Goal: Task Accomplishment & Management: Complete application form

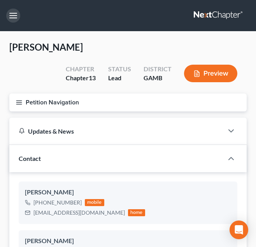
click at [11, 14] on button "button" at bounding box center [13, 16] width 14 height 14
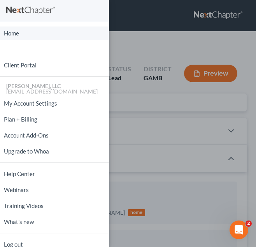
click at [12, 29] on link "Home" at bounding box center [54, 33] width 109 height 14
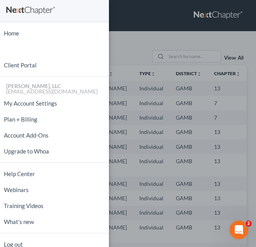
click at [144, 47] on div "Home New Case Client Portal Julius King, LLC attorneyjuliusking@yahoo.com My Ac…" at bounding box center [128, 123] width 256 height 247
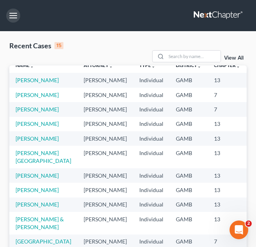
scroll to position [9, 0]
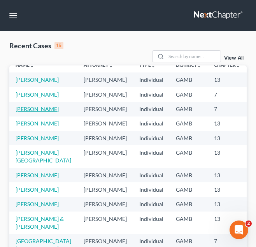
click at [19, 112] on link "[PERSON_NAME]" at bounding box center [37, 109] width 43 height 7
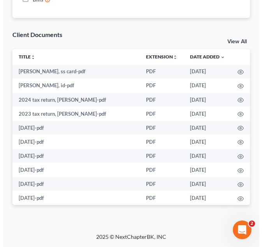
scroll to position [84, 0]
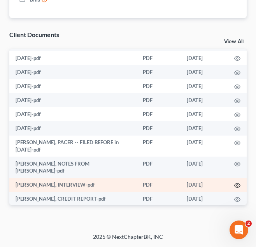
click at [235, 183] on icon "button" at bounding box center [238, 185] width 6 height 4
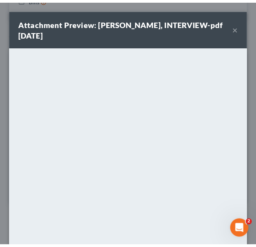
scroll to position [90, 0]
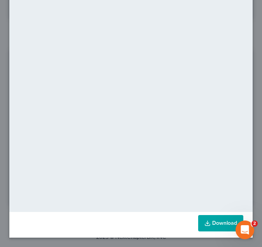
click at [215, 223] on link "Download" at bounding box center [220, 223] width 45 height 16
click at [251, 32] on div "Attachment Preview: kimberly grayer, INTERVIEW-pdf 08/18/2025 × <object ng-attr…" at bounding box center [131, 123] width 262 height 247
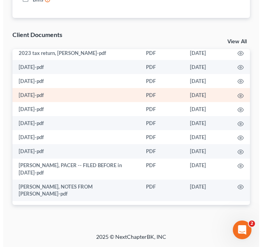
scroll to position [63, 0]
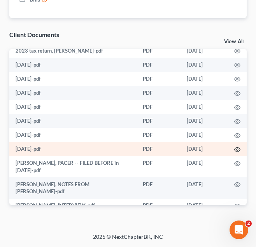
click at [234, 150] on icon "button" at bounding box center [237, 149] width 6 height 6
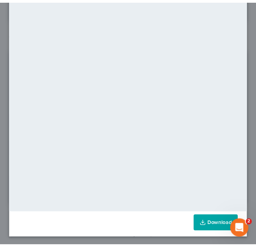
scroll to position [78, 0]
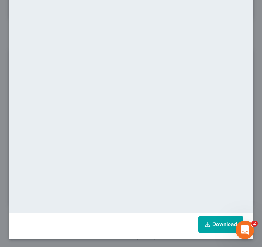
click at [215, 220] on link "Download" at bounding box center [220, 224] width 45 height 16
click at [250, 29] on div "Attachment Preview: 5-09-25-pdf 08/18/2025 × <object ng-attr-data='https://next…" at bounding box center [131, 123] width 262 height 247
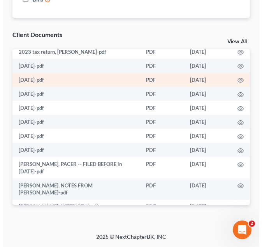
scroll to position [62, 0]
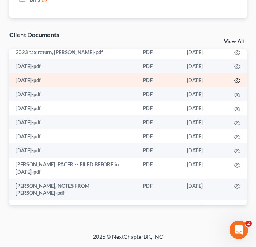
click at [237, 80] on circle "button" at bounding box center [238, 81] width 2 height 2
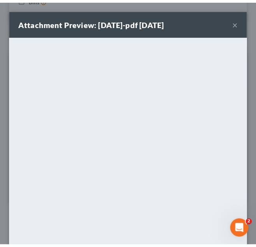
scroll to position [79, 0]
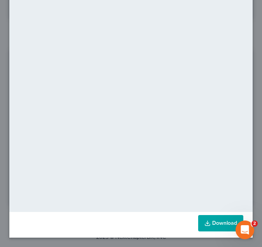
click at [204, 221] on icon at bounding box center [207, 223] width 6 height 6
click at [253, 24] on div "Attachment Preview: 7-18-25-pdf 08/18/2025 × <object ng-attr-data='https://next…" at bounding box center [131, 123] width 262 height 247
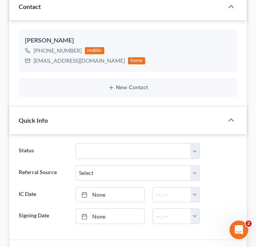
scroll to position [0, 0]
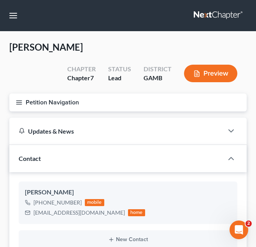
click at [85, 104] on button "Petition Navigation" at bounding box center [127, 102] width 237 height 18
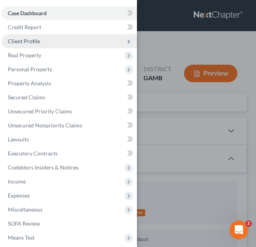
click at [101, 37] on span "Client Profile" at bounding box center [69, 41] width 135 height 14
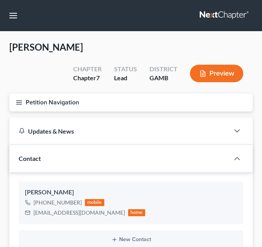
select select "10"
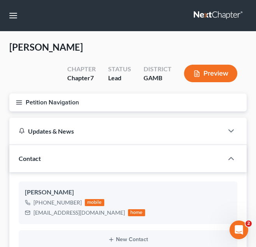
click at [76, 98] on button "Petition Navigation" at bounding box center [127, 102] width 237 height 18
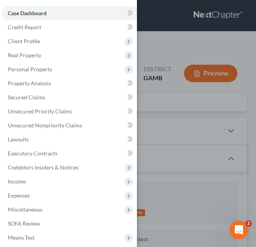
click at [185, 84] on div "Case Dashboard Payments Invoices Payments Payments Credit Report Client Profile" at bounding box center [128, 123] width 256 height 247
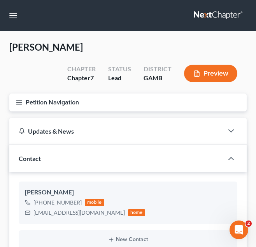
click at [147, 98] on button "Petition Navigation" at bounding box center [127, 102] width 237 height 18
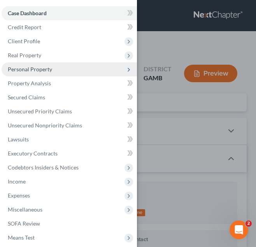
click at [89, 68] on span "Personal Property" at bounding box center [69, 69] width 135 height 14
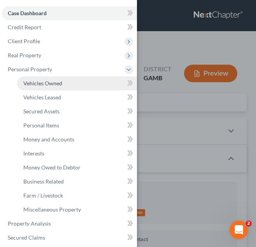
click at [84, 77] on link "Vehicles Owned" at bounding box center [77, 83] width 120 height 14
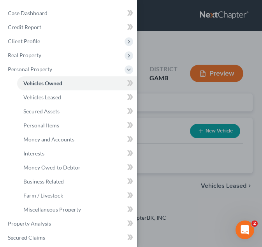
click at [170, 91] on div "Case Dashboard Payments Invoices Payments Payments Credit Report Client Profile" at bounding box center [131, 123] width 262 height 247
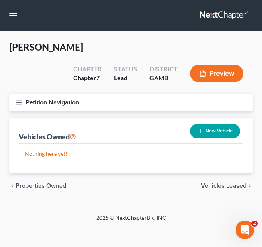
click at [206, 129] on button "New Vehicle" at bounding box center [215, 131] width 50 height 14
select select "0"
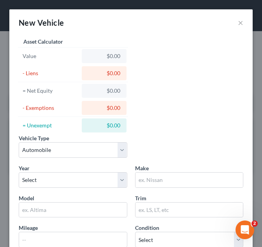
click at [109, 171] on div "Year Select 2026 2025 2024 2023 2022 2021 2020 2019 2018 2017 2016 2015 2014 20…" at bounding box center [73, 176] width 116 height 24
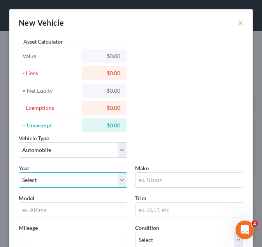
click at [108, 176] on select "Select 2026 2025 2024 2023 2022 2021 2020 2019 2018 2017 2016 2015 2014 2013 20…" at bounding box center [73, 180] width 109 height 16
select select "10"
click at [19, 172] on select "Select 2026 2025 2024 2023 2022 2021 2020 2019 2018 2017 2016 2015 2014 2013 20…" at bounding box center [73, 180] width 109 height 16
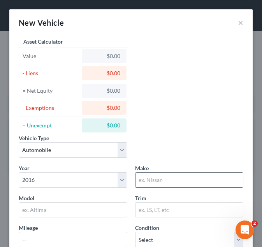
click at [157, 175] on input "text" at bounding box center [189, 179] width 108 height 15
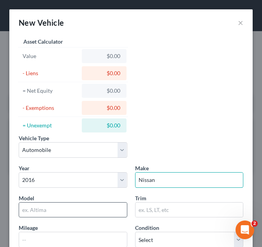
type input "Nissan"
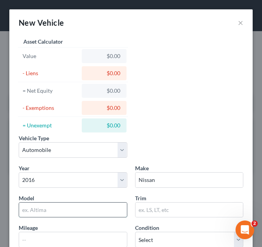
click at [78, 215] on input "text" at bounding box center [73, 209] width 108 height 15
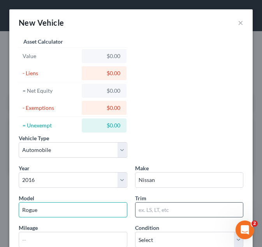
type input "Rogue"
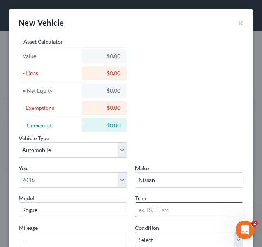
click at [154, 209] on input "text" at bounding box center [189, 209] width 108 height 15
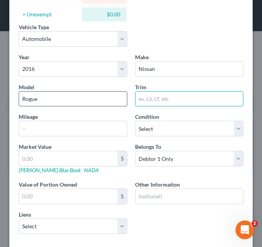
scroll to position [153, 0]
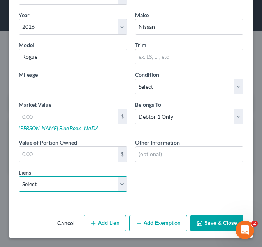
click at [77, 190] on select "Select Onemain - $20,784.00" at bounding box center [73, 184] width 109 height 16
click at [65, 214] on div "Cancel Add Lien Add Lease Add Exemption Save & Close" at bounding box center [130, 225] width 243 height 26
drag, startPoint x: 78, startPoint y: 187, endPoint x: 55, endPoint y: 206, distance: 29.9
click at [55, 206] on div "Vehicle Type Select Automobile Truck Trailer Watercraft Aircraft Motor Home Atv…" at bounding box center [130, 47] width 243 height 329
select select "15"
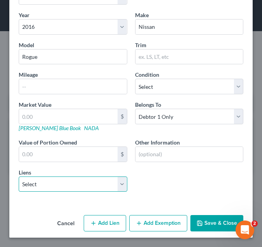
select select "0"
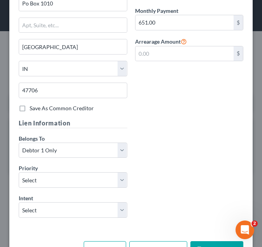
scroll to position [431, 0]
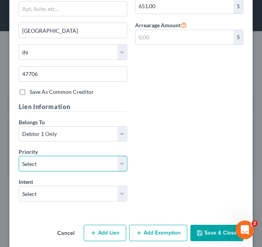
click at [69, 168] on select "Select 1st 2nd 3rd 4th 5th 6th 7th 8th 9th 10th 11th 12th 13th 14th 15th 16th 1…" at bounding box center [73, 164] width 109 height 16
select select "0"
click at [19, 156] on select "Select 1st 2nd 3rd 4th 5th 6th 7th 8th 9th 10th 11th 12th 13th 14th 15th 16th 1…" at bounding box center [73, 164] width 109 height 16
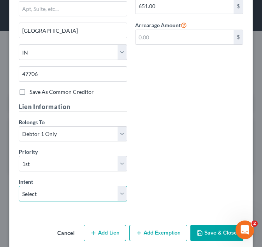
click at [46, 195] on select "Select Surrender Redeem Reaffirm Avoid Other" at bounding box center [73, 194] width 109 height 16
select select "2"
click at [19, 186] on select "Select Surrender Redeem Reaffirm Avoid Other" at bounding box center [73, 194] width 109 height 16
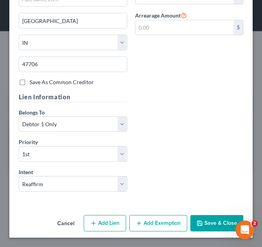
click at [204, 217] on button "Save & Close" at bounding box center [216, 223] width 53 height 16
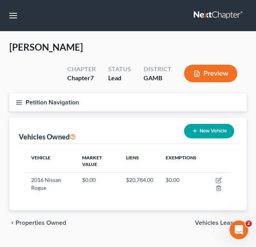
click at [213, 222] on span "Vehicles Leased" at bounding box center [218, 223] width 46 height 6
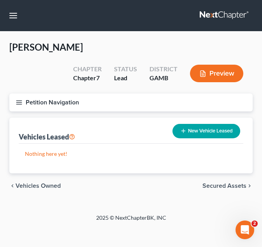
click at [226, 183] on span "Secured Assets" at bounding box center [224, 186] width 44 height 6
click at [215, 186] on span "Personal Items" at bounding box center [226, 186] width 42 height 6
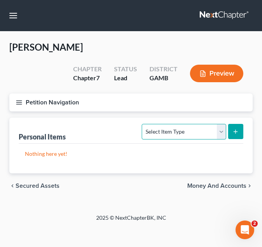
click at [188, 138] on select "Select Item Type Clothing Collectibles Of Value Electronics Firearms Household …" at bounding box center [184, 132] width 84 height 16
select select "clothing"
click at [143, 124] on select "Select Item Type Clothing Collectibles Of Value Electronics Firearms Household …" at bounding box center [184, 132] width 84 height 16
click at [233, 130] on icon "submit" at bounding box center [235, 131] width 6 height 6
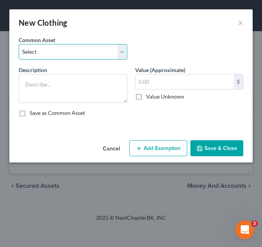
click at [78, 53] on select "Select Debtor's Clothing Debtor's Clothing" at bounding box center [73, 52] width 109 height 16
select select "0"
click at [19, 44] on select "Select Debtor's Clothing Debtor's Clothing" at bounding box center [73, 52] width 109 height 16
type textarea "Debtor's Clothing"
type input "200.00"
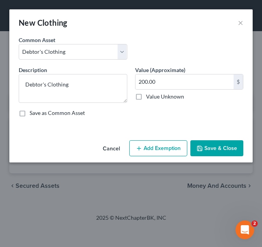
click at [156, 144] on button "Add Exemption" at bounding box center [158, 148] width 58 height 16
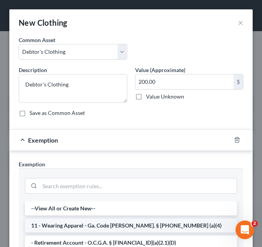
click at [99, 221] on li "11 - Wearing Apparel - Ga. Code Ann. § 44-13-100 (a)(4)" at bounding box center [131, 225] width 212 height 14
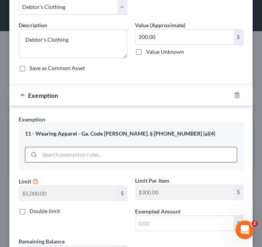
scroll to position [55, 0]
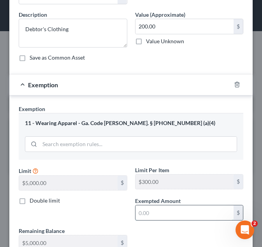
click at [153, 213] on input "text" at bounding box center [184, 212] width 98 height 15
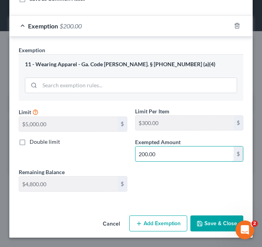
type input "200.00"
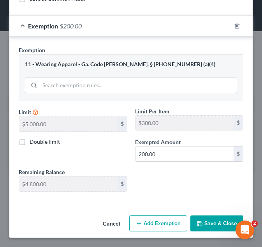
click at [202, 215] on button "Save & Close" at bounding box center [216, 223] width 53 height 16
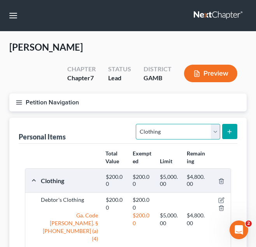
click at [180, 134] on select "Select Item Type Clothing Collectibles Of Value Electronics Firearms Household …" at bounding box center [178, 132] width 84 height 16
select select "electronics"
click at [137, 124] on select "Select Item Type Clothing Collectibles Of Value Electronics Firearms Household …" at bounding box center [178, 132] width 84 height 16
click at [233, 133] on button "submit" at bounding box center [229, 131] width 15 height 15
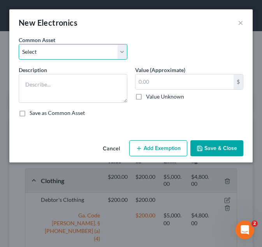
click at [95, 56] on select "Select Debtor's TV and Computer Debtor's TV and Computer Debtor's TV and Comput…" at bounding box center [73, 52] width 109 height 16
select select "1"
click at [19, 44] on select "Select Debtor's TV and Computer Debtor's TV and Computer Debtor's TV and Comput…" at bounding box center [73, 52] width 109 height 16
type textarea "Debtor's TV and Computer"
type input "500.00"
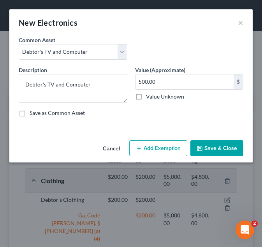
click at [162, 153] on button "Add Exemption" at bounding box center [158, 148] width 58 height 16
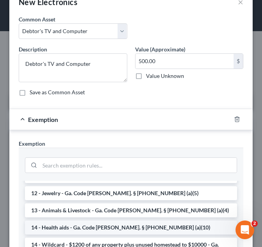
scroll to position [96, 0]
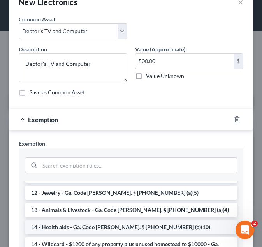
click at [115, 237] on li "14 - Wildcard - $1200 of any property plus unused homestead to $10000 - Ga. Cod…" at bounding box center [131, 248] width 212 height 22
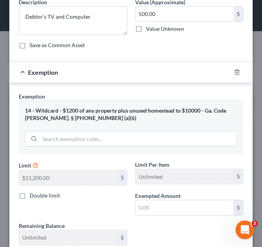
scroll to position [74, 0]
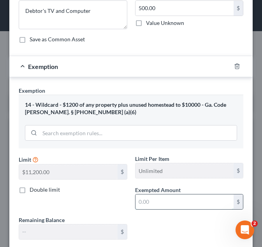
click at [145, 197] on input "text" at bounding box center [184, 201] width 98 height 15
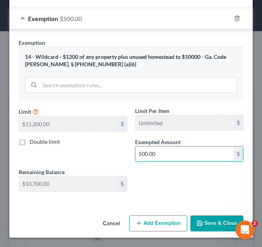
type input "500.00"
click at [211, 223] on button "Save & Close" at bounding box center [216, 223] width 53 height 16
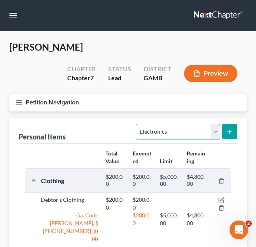
click at [185, 130] on select "Select Item Type Clothing Collectibles Of Value Electronics Firearms Household …" at bounding box center [178, 132] width 84 height 16
select select "household_goods"
click at [137, 124] on select "Select Item Type Clothing Collectibles Of Value Electronics Firearms Household …" at bounding box center [178, 132] width 84 height 16
click at [231, 130] on icon "submit" at bounding box center [230, 131] width 6 height 6
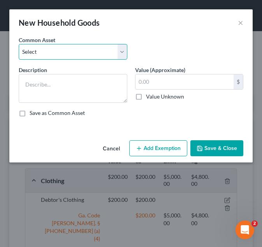
click at [106, 47] on select "Select Debtor's Furniture Debtor's Furniture" at bounding box center [73, 52] width 109 height 16
select select "1"
click at [19, 44] on select "Select Debtor's Furniture Debtor's Furniture" at bounding box center [73, 52] width 109 height 16
type textarea "Debtor's Furniture"
type input "3,500.00"
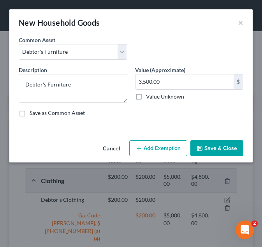
click at [153, 154] on button "Add Exemption" at bounding box center [158, 148] width 58 height 16
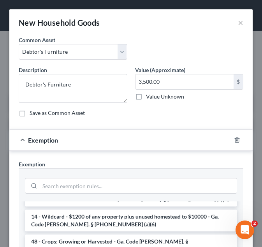
scroll to position [44, 0]
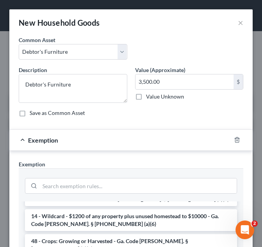
click at [125, 215] on li "14 - Wildcard - $1200 of any property plus unused homestead to $10000 - Ga. Cod…" at bounding box center [131, 220] width 212 height 22
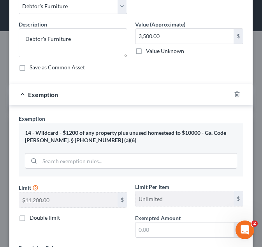
scroll to position [56, 0]
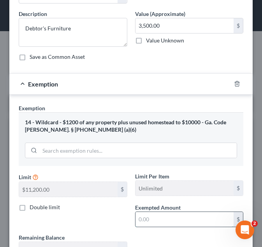
click at [158, 217] on input "text" at bounding box center [184, 219] width 98 height 15
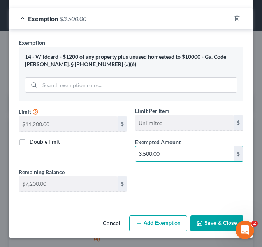
type input "3,500.00"
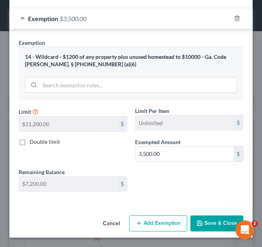
click at [200, 222] on button "Save & Close" at bounding box center [216, 223] width 53 height 16
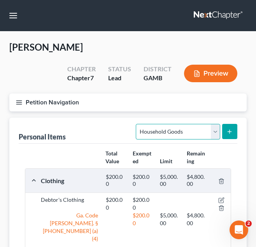
click at [179, 136] on select "Select Item Type Clothing Collectibles Of Value Electronics Firearms Household …" at bounding box center [178, 132] width 84 height 16
click at [105, 111] on button "Petition Navigation" at bounding box center [127, 102] width 237 height 18
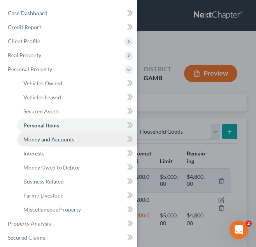
click at [89, 136] on link "Money and Accounts" at bounding box center [77, 139] width 120 height 14
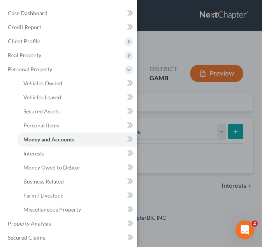
click at [192, 123] on div "Case Dashboard Payments Invoices Payments Payments Credit Report Client Profile" at bounding box center [131, 123] width 262 height 247
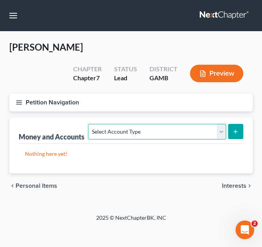
click at [183, 132] on select "Select Account Type Brokerage Cash on Hand Certificates of Deposit Checking Acc…" at bounding box center [157, 132] width 138 height 16
select select "checking"
click at [90, 124] on select "Select Account Type Brokerage Cash on Hand Certificates of Deposit Checking Acc…" at bounding box center [157, 132] width 138 height 16
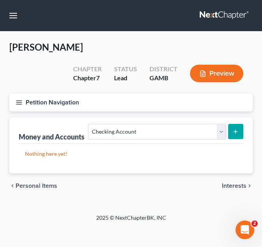
click at [241, 130] on button "submit" at bounding box center [235, 131] width 15 height 15
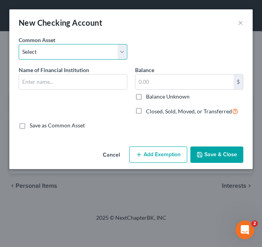
click at [111, 55] on select "Select USAA Bank Cadence Bank Colony Bank Chase Bank Georgia’s Own Credit Union…" at bounding box center [73, 52] width 109 height 16
select select "6"
click at [19, 44] on select "Select USAA Bank Cadence Bank Colony Bank Chase Bank Georgia’s Own Credit Union…" at bounding box center [73, 52] width 109 height 16
type input "CGR Credit Union"
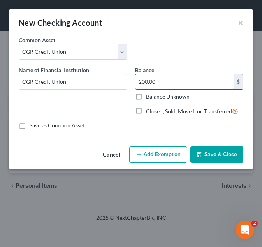
click at [185, 85] on input "200.00" at bounding box center [184, 81] width 98 height 15
type input "100.00"
click at [163, 150] on button "Add Exemption" at bounding box center [158, 154] width 58 height 16
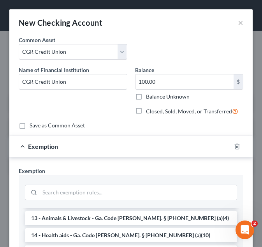
scroll to position [124, 0]
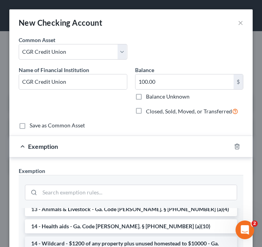
click at [137, 236] on li "14 - Wildcard - $1200 of any property plus unused homestead to $10000 - Ga. Cod…" at bounding box center [131, 247] width 212 height 22
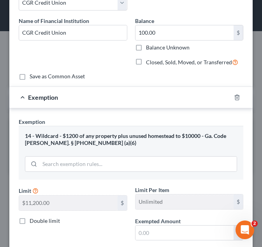
scroll to position [49, 0]
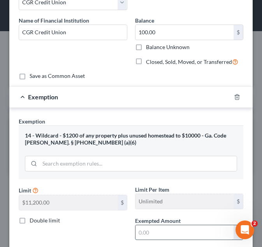
click at [155, 228] on input "text" at bounding box center [184, 232] width 98 height 15
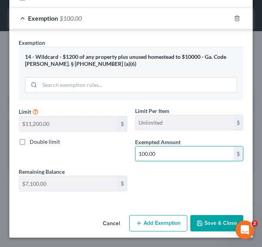
type input "100.00"
click at [199, 223] on button "Save & Close" at bounding box center [216, 223] width 53 height 16
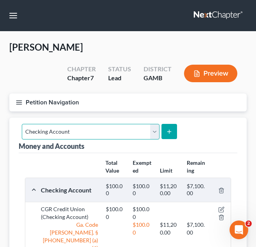
click at [120, 127] on select "Select Account Type Brokerage Cash on Hand Certificates of Deposit Checking Acc…" at bounding box center [91, 132] width 138 height 16
select select "savings"
click at [22, 124] on select "Select Account Type Brokerage Cash on Hand Certificates of Deposit Checking Acc…" at bounding box center [91, 132] width 138 height 16
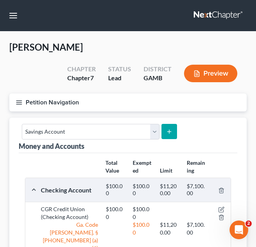
click at [174, 133] on button "submit" at bounding box center [169, 131] width 15 height 15
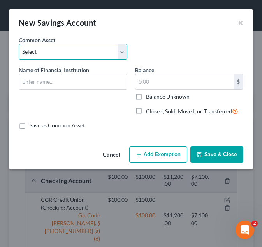
click at [88, 58] on select "Select Cadence Bank Chase Bank Bank of America Georgia’s Own Credit Union Georg…" at bounding box center [73, 52] width 109 height 16
select select "3"
click at [19, 44] on select "Select Cadence Bank Chase Bank Bank of America Georgia’s Own Credit Union Georg…" at bounding box center [73, 52] width 109 height 16
type input "Georgia’s Own Credit Union"
click at [111, 58] on select "Select Cadence Bank Chase Bank Bank of America Georgia’s Own Credit Union Georg…" at bounding box center [73, 52] width 109 height 16
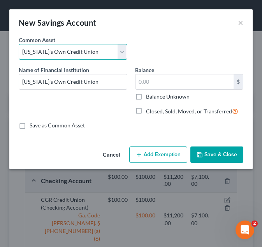
select select
click at [19, 44] on select "Select Cadence Bank Chase Bank Bank of America Georgia’s Own Credit Union Georg…" at bounding box center [73, 52] width 109 height 16
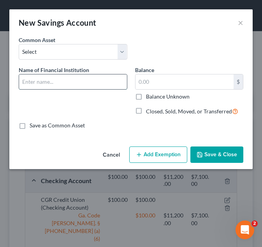
click at [74, 82] on input "text" at bounding box center [73, 81] width 108 height 15
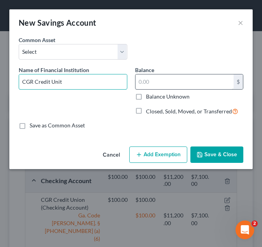
type input "CGR Credit Unit"
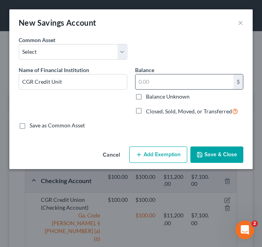
click at [178, 84] on input "text" at bounding box center [184, 81] width 98 height 15
type input "0.00"
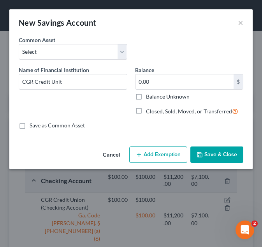
click at [179, 150] on button "Add Exemption" at bounding box center [158, 154] width 58 height 16
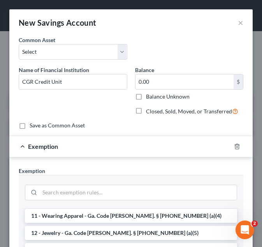
scroll to position [53, 0]
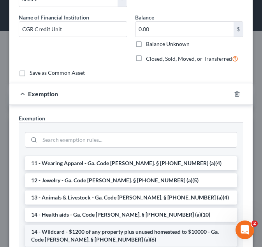
click at [91, 225] on li "14 - Wildcard - $1200 of any property plus unused homestead to $10000 - Ga. Cod…" at bounding box center [131, 236] width 212 height 22
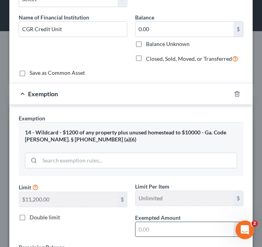
click at [146, 232] on input "text" at bounding box center [184, 229] width 98 height 15
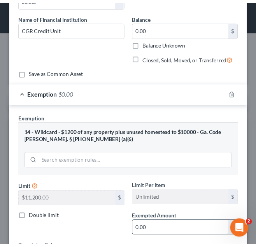
scroll to position [128, 0]
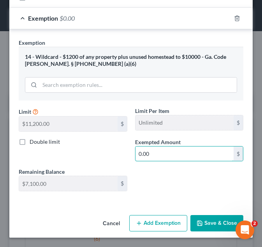
type input "0.00"
click at [205, 219] on button "Save & Close" at bounding box center [216, 223] width 53 height 16
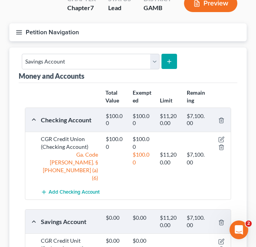
scroll to position [63, 0]
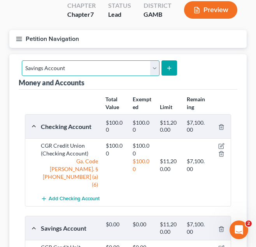
click at [104, 70] on select "Select Account Type Brokerage Cash on Hand Certificates of Deposit Checking Acc…" at bounding box center [91, 68] width 138 height 16
click at [107, 71] on select "Select Account Type Brokerage Cash on Hand Certificates of Deposit Checking Acc…" at bounding box center [91, 68] width 138 height 16
click at [114, 70] on select "Select Account Type Brokerage Cash on Hand Certificates of Deposit Checking Acc…" at bounding box center [91, 68] width 138 height 16
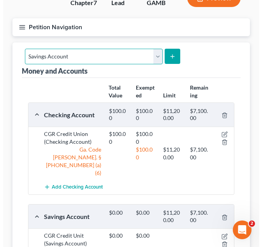
scroll to position [75, 0]
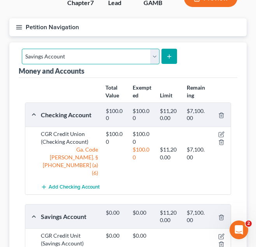
click at [100, 56] on select "Select Account Type Brokerage Cash on Hand Certificates of Deposit Checking Acc…" at bounding box center [91, 57] width 138 height 16
select select "checking"
click at [22, 49] on select "Select Account Type Brokerage Cash on Hand Certificates of Deposit Checking Acc…" at bounding box center [91, 57] width 138 height 16
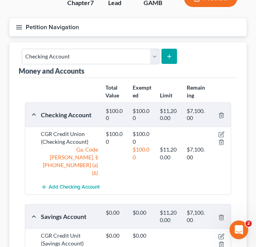
click at [162, 55] on button "submit" at bounding box center [169, 56] width 15 height 15
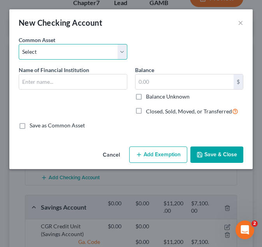
click at [101, 58] on select "Select USAA Bank Cadence Bank Colony Bank Chase Bank Georgia’s Own Credit Union…" at bounding box center [73, 52] width 109 height 16
click at [104, 50] on select "Select USAA Bank Cadence Bank Colony Bank Chase Bank Georgia’s Own Credit Union…" at bounding box center [73, 52] width 109 height 16
click at [75, 47] on select "Select USAA Bank Cadence Bank Colony Bank Chase Bank Georgia’s Own Credit Union…" at bounding box center [73, 52] width 109 height 16
select select "13"
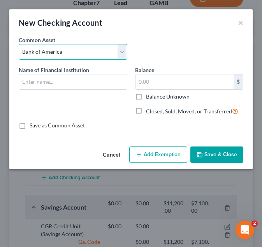
click at [19, 44] on select "Select USAA Bank Cadence Bank Colony Bank Chase Bank Georgia’s Own Credit Union…" at bounding box center [73, 52] width 109 height 16
type input "Bank of America"
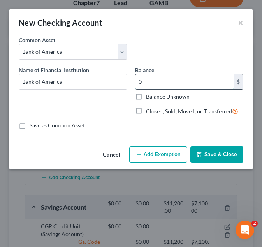
click at [169, 82] on input "0" at bounding box center [184, 81] width 98 height 15
type input "50.00"
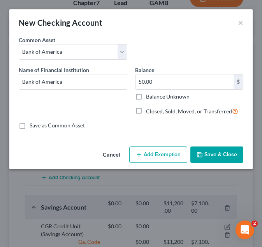
click at [141, 151] on button "Add Exemption" at bounding box center [158, 154] width 58 height 16
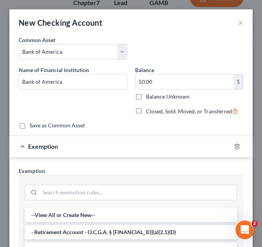
click at [146, 135] on form "An exemption set must first be selected from the Filing Information section. Co…" at bounding box center [131, 235] width 225 height 399
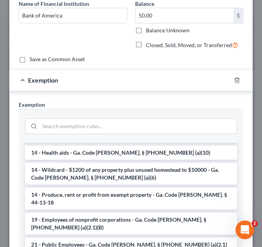
scroll to position [132, 0]
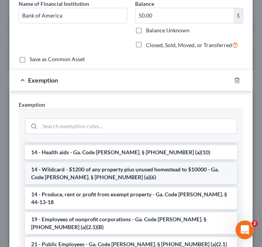
click at [138, 167] on li "14 - Wildcard - $1200 of any property plus unused homestead to $10000 - Ga. Cod…" at bounding box center [131, 173] width 212 height 22
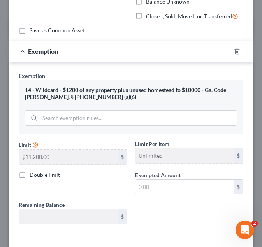
scroll to position [95, 0]
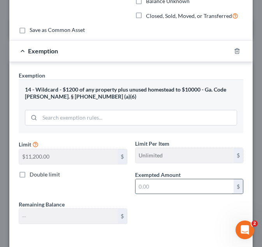
click at [140, 182] on input "text" at bounding box center [184, 186] width 98 height 15
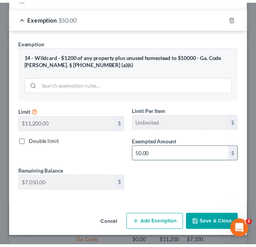
scroll to position [128, 0]
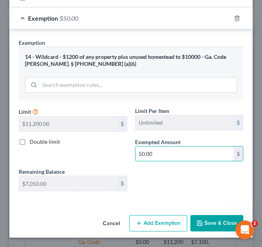
type input "50.00"
click at [200, 226] on button "Save & Close" at bounding box center [216, 223] width 53 height 16
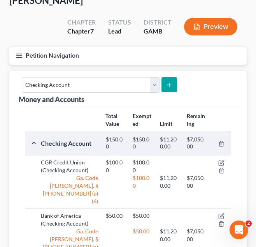
scroll to position [0, 0]
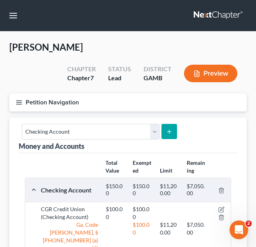
click at [32, 103] on button "Petition Navigation" at bounding box center [127, 102] width 237 height 18
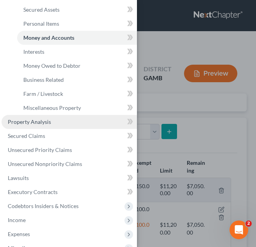
scroll to position [111, 0]
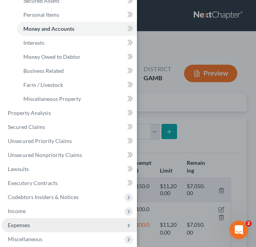
click at [33, 220] on span "Expenses" at bounding box center [69, 225] width 135 height 14
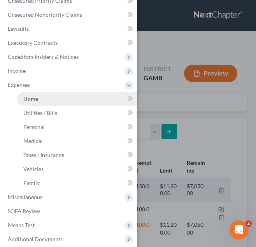
click at [70, 100] on link "Home" at bounding box center [77, 99] width 120 height 14
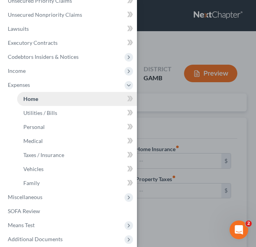
type input "0.00"
radio input "true"
type input "0.00"
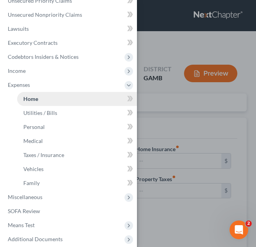
type input "0.00"
click at [160, 98] on div "Case Dashboard Payments Invoices Payments Payments Credit Report Client Profile" at bounding box center [128, 123] width 256 height 247
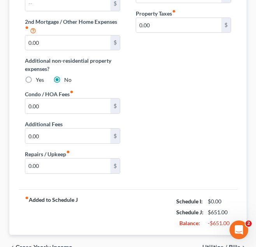
scroll to position [208, 0]
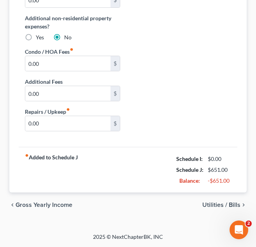
click at [217, 202] on span "Utilities / Bills" at bounding box center [221, 205] width 38 height 6
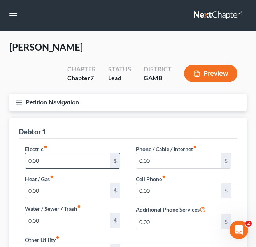
click at [68, 154] on input "0.00" at bounding box center [67, 160] width 85 height 15
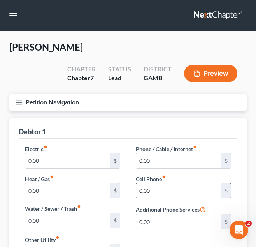
click at [176, 194] on input "0.00" at bounding box center [178, 190] width 85 height 15
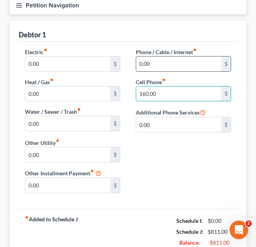
scroll to position [159, 0]
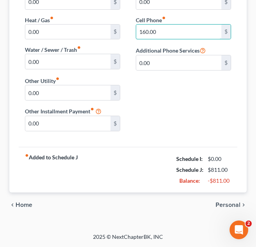
type input "160.00"
click at [223, 204] on span "Personal" at bounding box center [228, 205] width 25 height 6
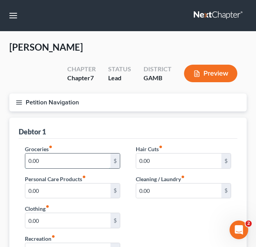
click at [82, 163] on input "0.00" at bounding box center [67, 160] width 85 height 15
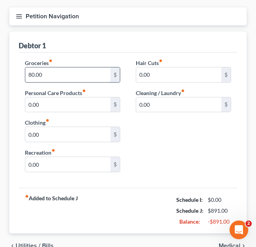
scroll to position [127, 0]
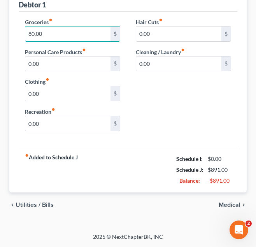
type input "80.00"
click at [234, 202] on span "Medical" at bounding box center [230, 205] width 22 height 6
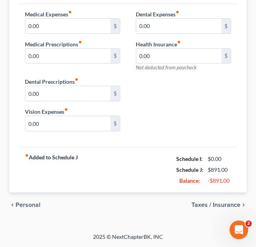
scroll to position [135, 0]
click at [216, 204] on span "Taxes / Insurance" at bounding box center [216, 205] width 49 height 6
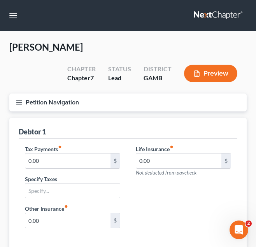
scroll to position [97, 0]
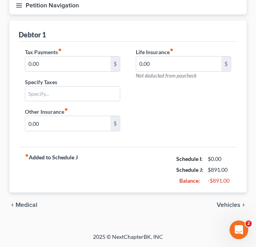
click at [228, 207] on span "Vehicles" at bounding box center [229, 205] width 24 height 6
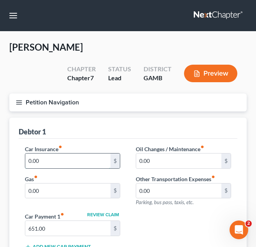
click at [55, 165] on input "0.00" at bounding box center [67, 160] width 85 height 15
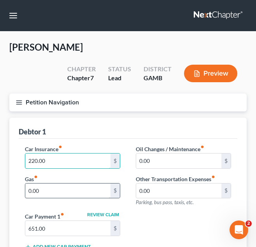
type input "220.00"
click at [51, 190] on input "0.00" at bounding box center [67, 190] width 85 height 15
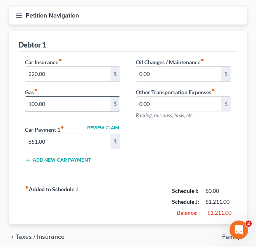
scroll to position [88, 0]
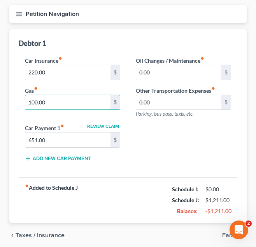
type input "100.00"
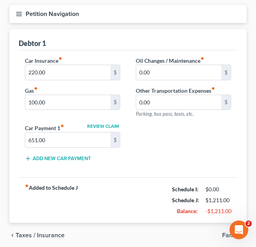
click at [45, 13] on button "Petition Navigation" at bounding box center [127, 14] width 237 height 18
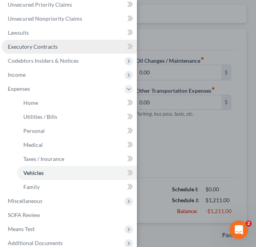
scroll to position [107, 0]
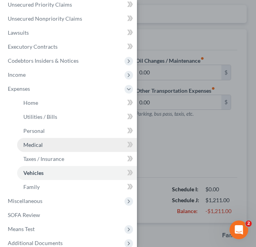
click at [41, 147] on span "Medical" at bounding box center [32, 144] width 19 height 7
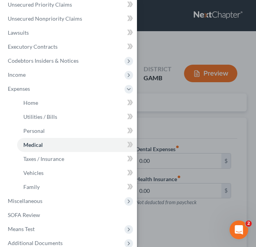
click at [184, 129] on div "Case Dashboard Payments Invoices Payments Payments Credit Report Client Profile" at bounding box center [128, 123] width 256 height 247
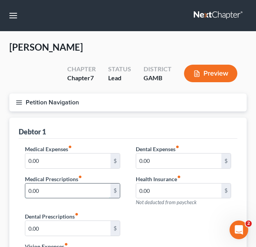
click at [66, 186] on input "0.00" at bounding box center [67, 190] width 85 height 15
type input "150.00"
click at [97, 107] on button "Petition Navigation" at bounding box center [127, 102] width 237 height 18
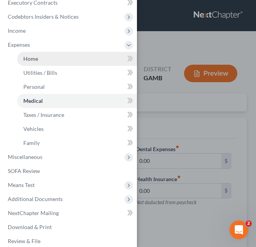
scroll to position [158, 0]
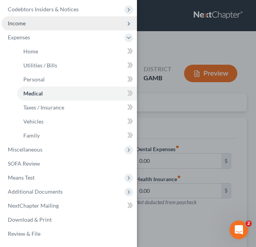
click at [88, 19] on span "Income" at bounding box center [69, 23] width 135 height 14
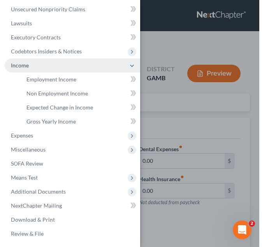
scroll to position [116, 0]
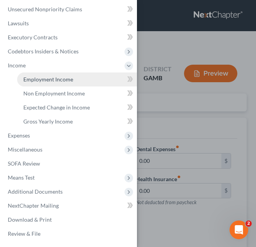
click at [56, 77] on span "Employment Income" at bounding box center [48, 79] width 50 height 7
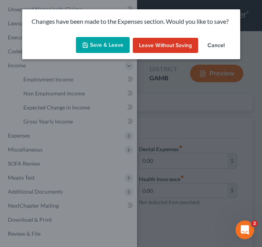
click at [89, 40] on button "Save & Leave" at bounding box center [103, 45] width 54 height 16
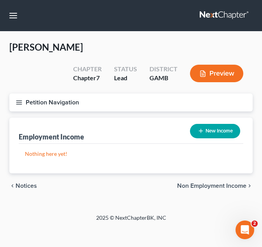
click at [210, 126] on button "New Income" at bounding box center [215, 131] width 50 height 14
select select "0"
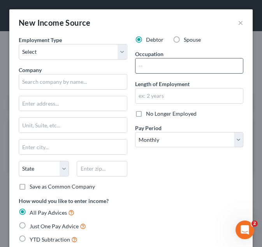
click at [186, 61] on input "text" at bounding box center [189, 65] width 108 height 15
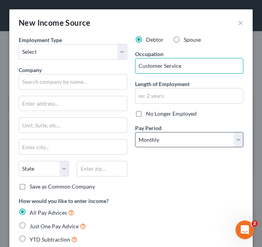
type input "Customer Service"
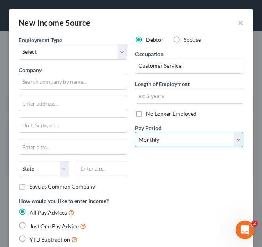
click at [191, 137] on select "Select Monthly Twice Monthly Every Other Week Weekly" at bounding box center [189, 140] width 109 height 16
select select "2"
click at [135, 132] on select "Select Monthly Twice Monthly Every Other Week Weekly" at bounding box center [189, 140] width 109 height 16
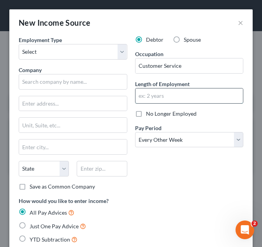
click at [193, 98] on input "text" at bounding box center [189, 95] width 108 height 15
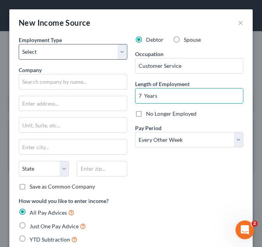
type input "7 Years"
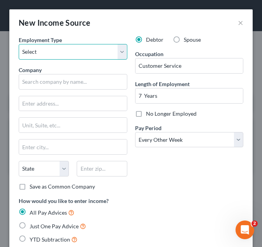
click at [73, 55] on select "Select Full or Part Time Employment Self Employment" at bounding box center [73, 52] width 109 height 16
select select "0"
click at [19, 44] on select "Select Full or Part Time Employment Self Employment" at bounding box center [73, 52] width 109 height 16
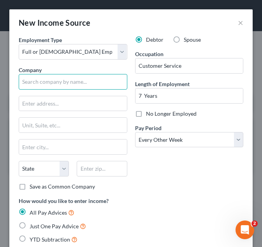
click at [62, 83] on input "text" at bounding box center [73, 82] width 109 height 16
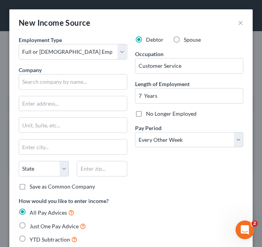
click at [193, 190] on div "Debtor Spouse Occupation Customer Service Length of Employment 7 Years No Longe…" at bounding box center [189, 116] width 116 height 161
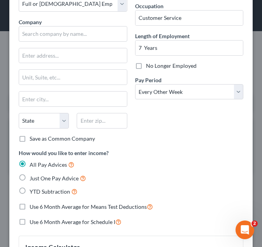
scroll to position [60, 0]
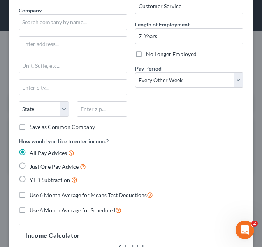
click at [30, 176] on label "YTD Subtraction" at bounding box center [54, 179] width 48 height 9
click at [33, 176] on input "YTD Subtraction" at bounding box center [35, 177] width 5 height 5
radio input "true"
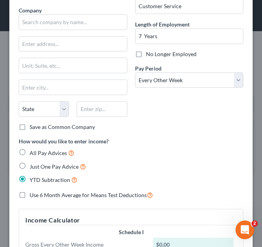
click at [34, 198] on span "Use 6 Month Average for Means Test Deductions" at bounding box center [88, 195] width 117 height 7
click at [34, 195] on input "Use 6 Month Average for Means Test Deductions" at bounding box center [35, 192] width 5 height 5
checkbox input "true"
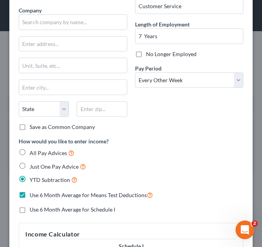
click at [33, 208] on span "Use 6 Month Average for Schedule I" at bounding box center [73, 209] width 86 height 7
click at [33, 208] on input "Use 6 Month Average for Schedule I" at bounding box center [35, 208] width 5 height 5
checkbox input "true"
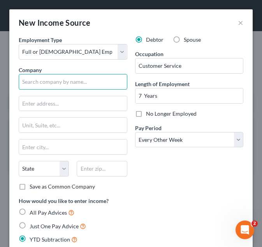
click at [99, 78] on input "text" at bounding box center [73, 82] width 109 height 16
click at [55, 84] on input "text" at bounding box center [73, 82] width 109 height 16
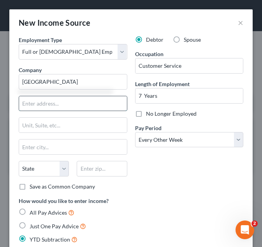
click at [56, 107] on input "text" at bounding box center [73, 103] width 108 height 15
type input "Navicent Health Medical Center"
type input "777 Hemlock Street"
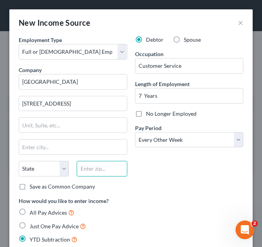
click at [100, 169] on input "text" at bounding box center [102, 169] width 50 height 16
drag, startPoint x: 100, startPoint y: 169, endPoint x: 108, endPoint y: 150, distance: 20.5
click at [108, 150] on div "Employment Type * Select Full or Part Time Employment Self Employment Company *…" at bounding box center [73, 116] width 116 height 161
click at [156, 184] on div "Debtor Spouse Occupation Customer Service Length of Employment 7 Years No Longe…" at bounding box center [189, 116] width 116 height 161
click at [113, 171] on input "text" at bounding box center [102, 169] width 50 height 16
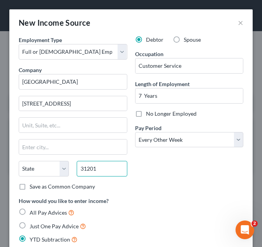
type input "31201"
click at [172, 161] on div "Debtor Spouse Occupation Customer Service Length of Employment 7 Years No Longe…" at bounding box center [189, 116] width 116 height 161
type input "Macon"
select select "10"
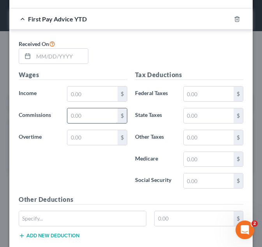
scroll to position [422, 0]
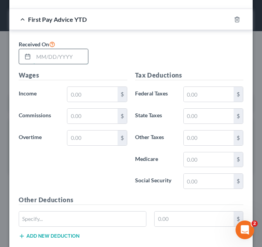
click at [70, 61] on input "text" at bounding box center [60, 56] width 55 height 15
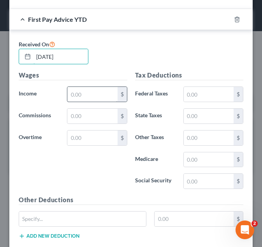
type input "05/09/2025"
click at [89, 94] on input "text" at bounding box center [92, 94] width 50 height 15
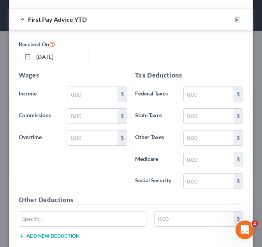
click at [104, 81] on div "Wages Income * $ Commissions $ Overtime $" at bounding box center [73, 132] width 116 height 125
click at [99, 90] on input "text" at bounding box center [92, 94] width 50 height 15
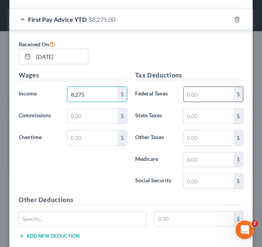
type input "8,275"
click at [195, 87] on input "text" at bounding box center [209, 94] width 50 height 15
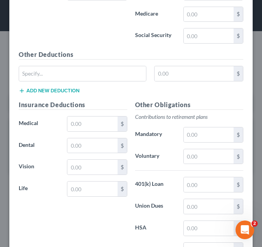
scroll to position [566, 0]
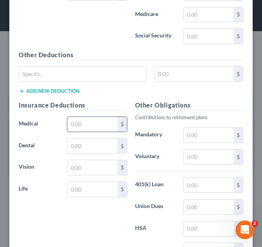
type input "1,263"
click at [78, 128] on input "text" at bounding box center [92, 124] width 50 height 15
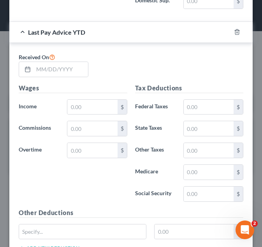
scroll to position [816, 0]
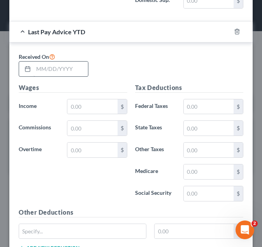
type input "798"
click at [50, 72] on input "text" at bounding box center [60, 69] width 55 height 15
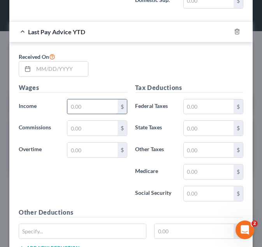
click at [88, 104] on input "text" at bounding box center [92, 106] width 50 height 15
type input "0"
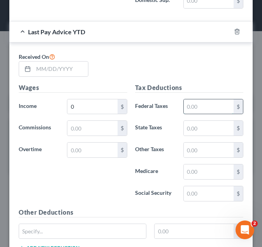
click at [215, 107] on input "text" at bounding box center [209, 106] width 50 height 15
type input "0"
click at [122, 87] on h5 "Wages" at bounding box center [73, 88] width 109 height 10
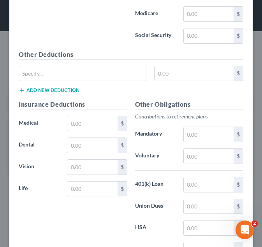
scroll to position [974, 0]
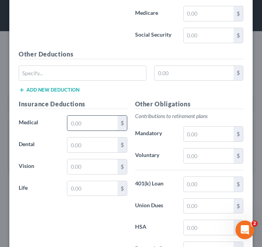
click at [78, 120] on input "text" at bounding box center [92, 123] width 50 height 15
type input "0"
click at [195, 115] on p "Contributions to retirement plans" at bounding box center [189, 116] width 109 height 8
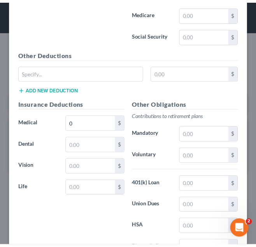
scroll to position [1039, 0]
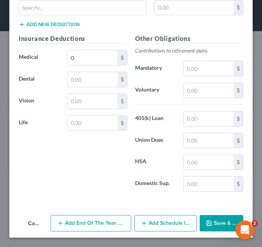
click at [215, 220] on button "Save & Close" at bounding box center [222, 223] width 44 height 16
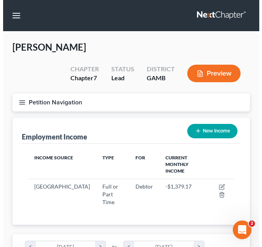
scroll to position [103, 222]
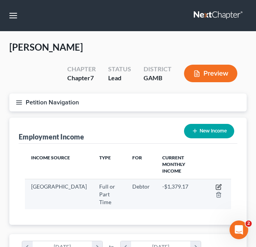
click at [219, 184] on icon "button" at bounding box center [219, 187] width 6 height 6
select select "0"
select select "10"
select select "2"
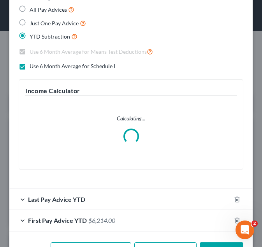
scroll to position [230, 0]
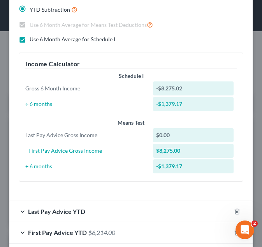
click at [82, 189] on div "Employment Type * Select Full or Part Time Employment Self Employment Company *…" at bounding box center [131, 0] width 232 height 388
click at [75, 210] on span "Last Pay Advice YTD" at bounding box center [56, 211] width 57 height 7
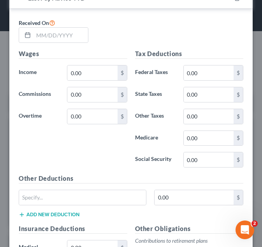
scroll to position [443, 0]
click at [55, 30] on input "text" at bounding box center [60, 35] width 55 height 15
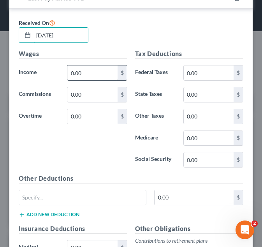
type input "07/18/2025"
click at [92, 74] on input "0.00" at bounding box center [92, 72] width 50 height 15
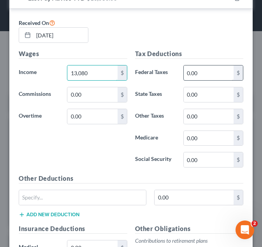
type input "13,080"
click at [207, 76] on input "0.00" at bounding box center [209, 72] width 50 height 15
type input "2,680"
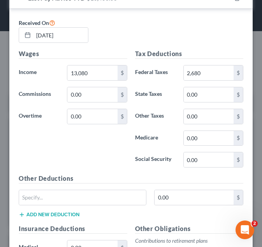
click at [94, 156] on div "Wages Income * 13,080 $ Commissions 0.00 $ Overtime 0.00 $" at bounding box center [73, 111] width 116 height 125
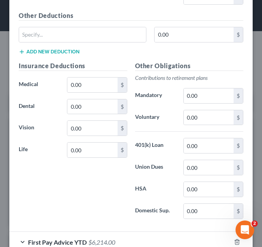
scroll to position [606, 0]
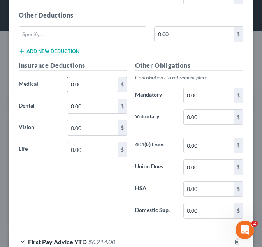
click at [90, 84] on input "0.00" at bounding box center [92, 84] width 50 height 15
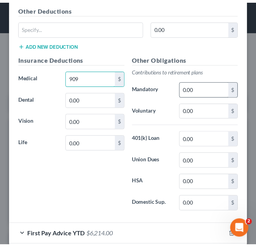
scroll to position [654, 0]
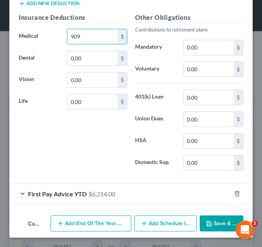
type input "909"
click at [213, 218] on button "Save & Close" at bounding box center [222, 223] width 44 height 16
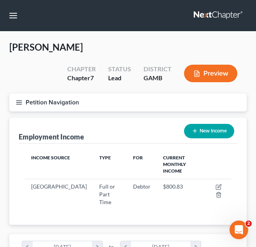
scroll to position [389203, 389085]
click at [23, 101] on button "Petition Navigation" at bounding box center [127, 102] width 237 height 18
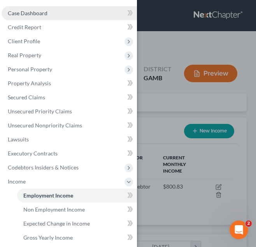
click at [26, 9] on link "Case Dashboard" at bounding box center [69, 13] width 135 height 14
select select "10"
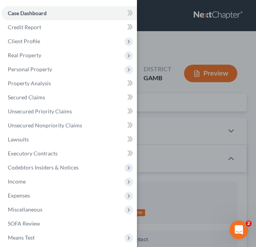
click at [172, 88] on div "Case Dashboard Payments Invoices Payments Payments Credit Report Client Profile" at bounding box center [128, 123] width 256 height 247
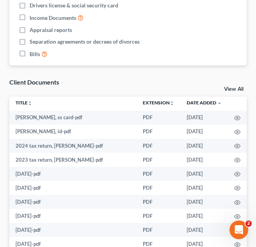
scroll to position [3, 0]
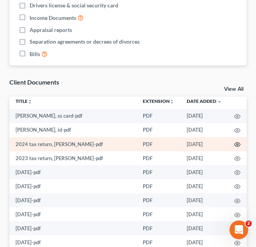
click at [237, 144] on circle "button" at bounding box center [238, 145] width 2 height 2
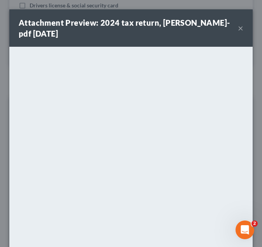
click at [238, 29] on button "×" at bounding box center [240, 27] width 5 height 9
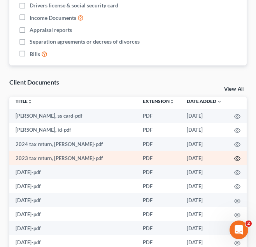
click at [234, 157] on icon "button" at bounding box center [237, 158] width 6 height 6
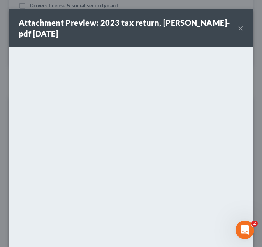
click at [238, 26] on button "×" at bounding box center [240, 27] width 5 height 9
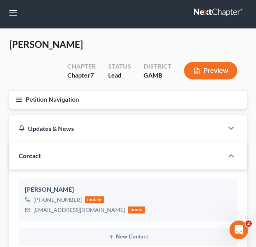
scroll to position [0, 0]
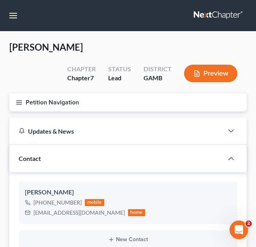
click at [33, 104] on button "Petition Navigation" at bounding box center [127, 102] width 237 height 18
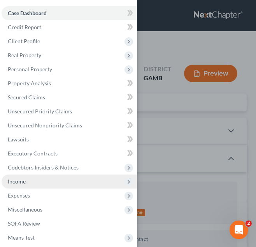
click at [27, 185] on span "Income" at bounding box center [69, 181] width 135 height 14
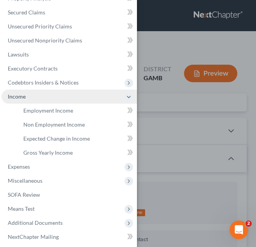
scroll to position [85, 0]
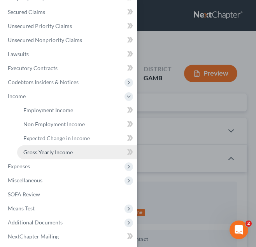
click at [55, 150] on span "Gross Yearly Income" at bounding box center [47, 152] width 49 height 7
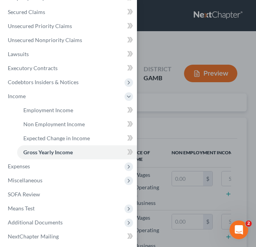
click at [144, 122] on div "Case Dashboard Payments Invoices Payments Payments Credit Report Client Profile" at bounding box center [128, 123] width 256 height 247
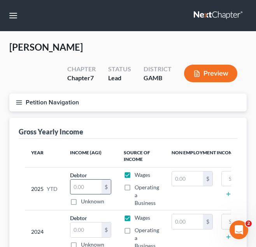
click at [86, 183] on input "text" at bounding box center [85, 186] width 31 height 15
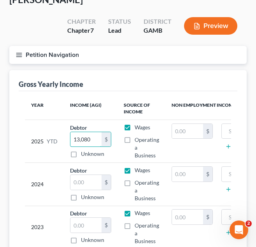
scroll to position [48, 0]
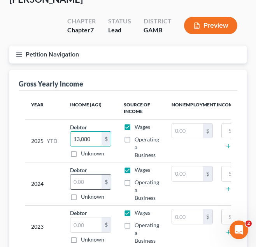
type input "13,080"
click at [86, 182] on input "text" at bounding box center [85, 181] width 31 height 15
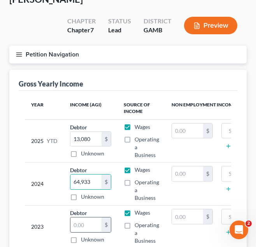
type input "64,933"
click at [91, 227] on input "text" at bounding box center [85, 224] width 31 height 15
type input "59,526"
click at [67, 59] on button "Petition Navigation" at bounding box center [127, 55] width 237 height 18
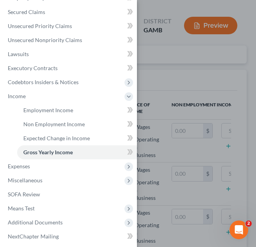
scroll to position [0, 0]
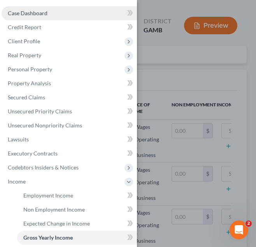
click at [57, 12] on link "Case Dashboard" at bounding box center [69, 13] width 135 height 14
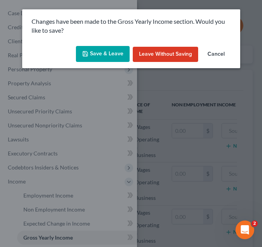
click at [88, 55] on icon "button" at bounding box center [85, 54] width 6 height 6
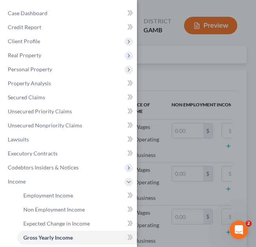
select select "10"
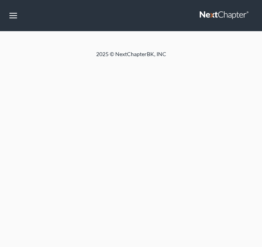
select select "10"
